Goal: Task Accomplishment & Management: Use online tool/utility

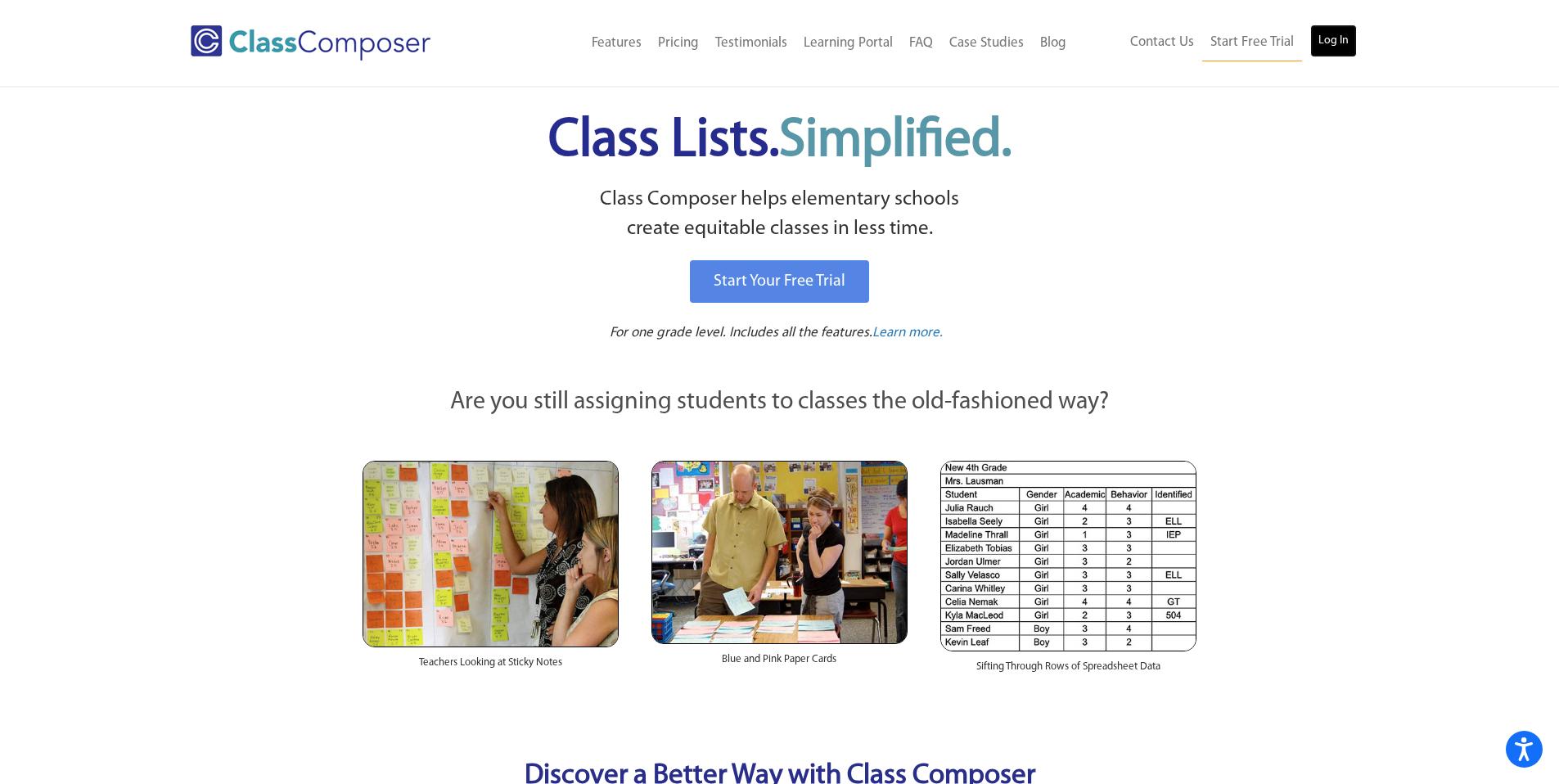
click at [1339, 40] on link "Log In" at bounding box center [1334, 41] width 46 height 32
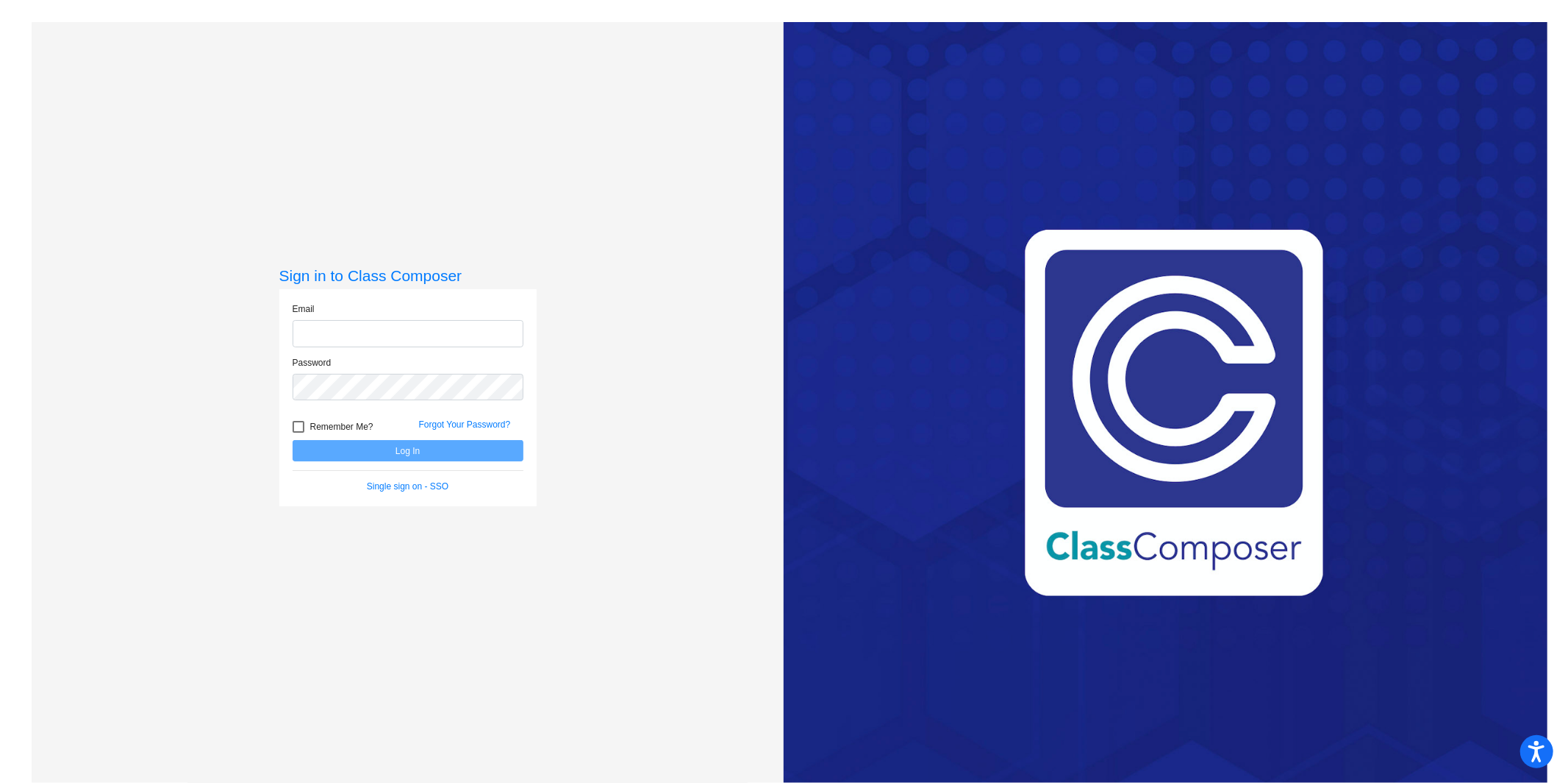
type input "[PERSON_NAME][EMAIL_ADDRESS][DOMAIN_NAME]"
click at [404, 451] on button "Log In" at bounding box center [408, 451] width 231 height 22
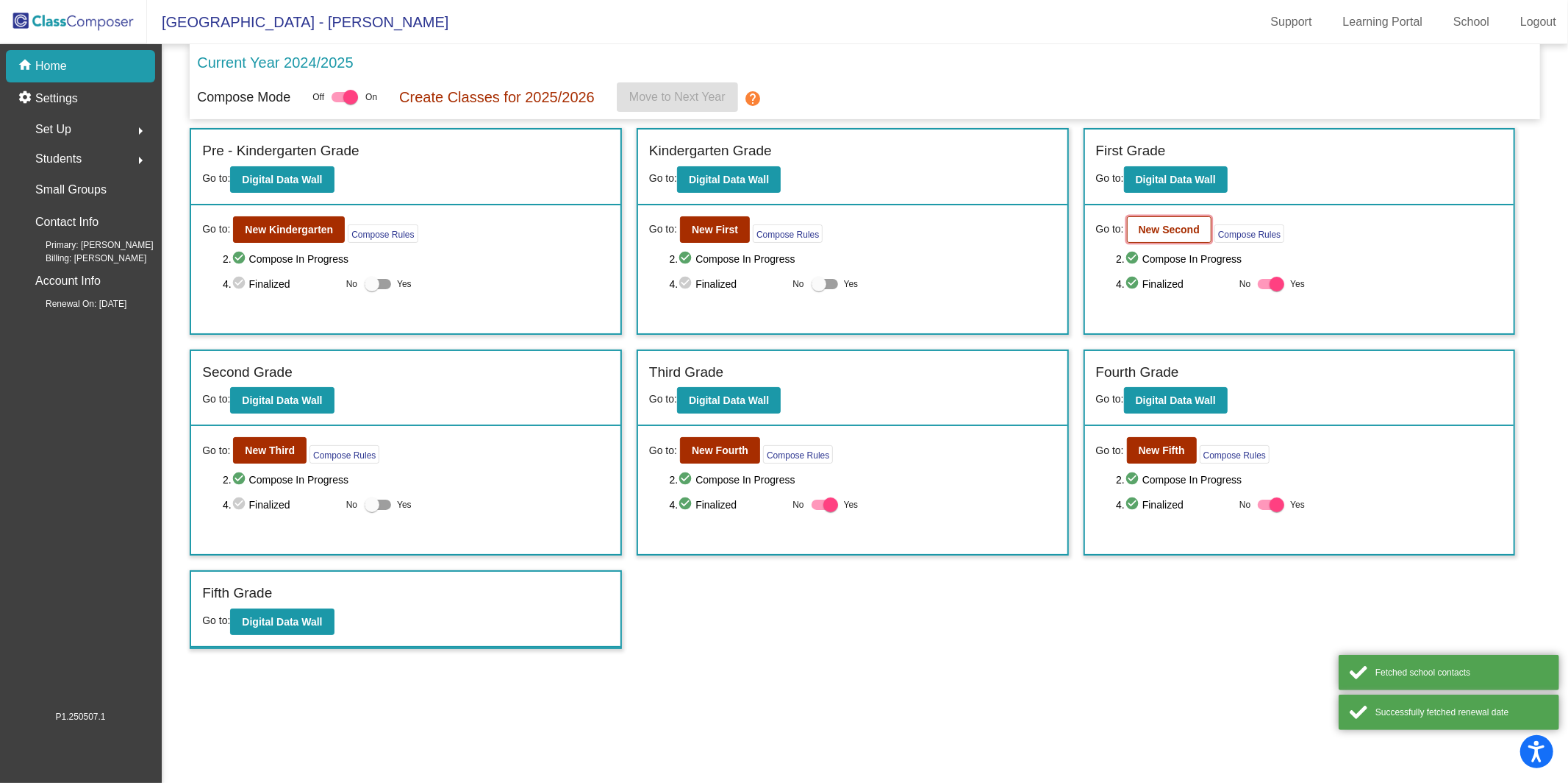
click at [1177, 236] on button "New Second" at bounding box center [1170, 229] width 85 height 27
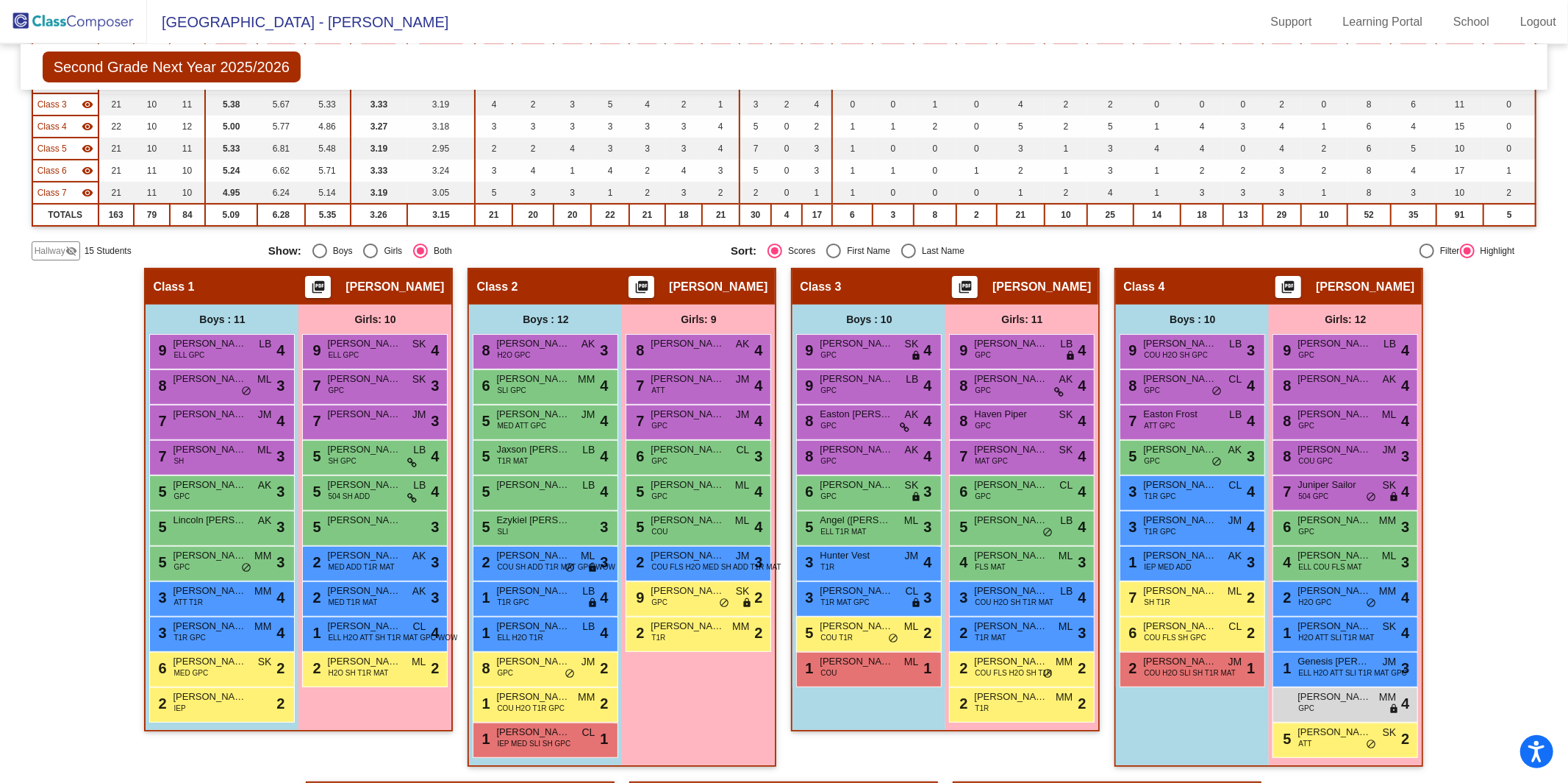
scroll to position [249, 0]
